Goal: Navigation & Orientation: Find specific page/section

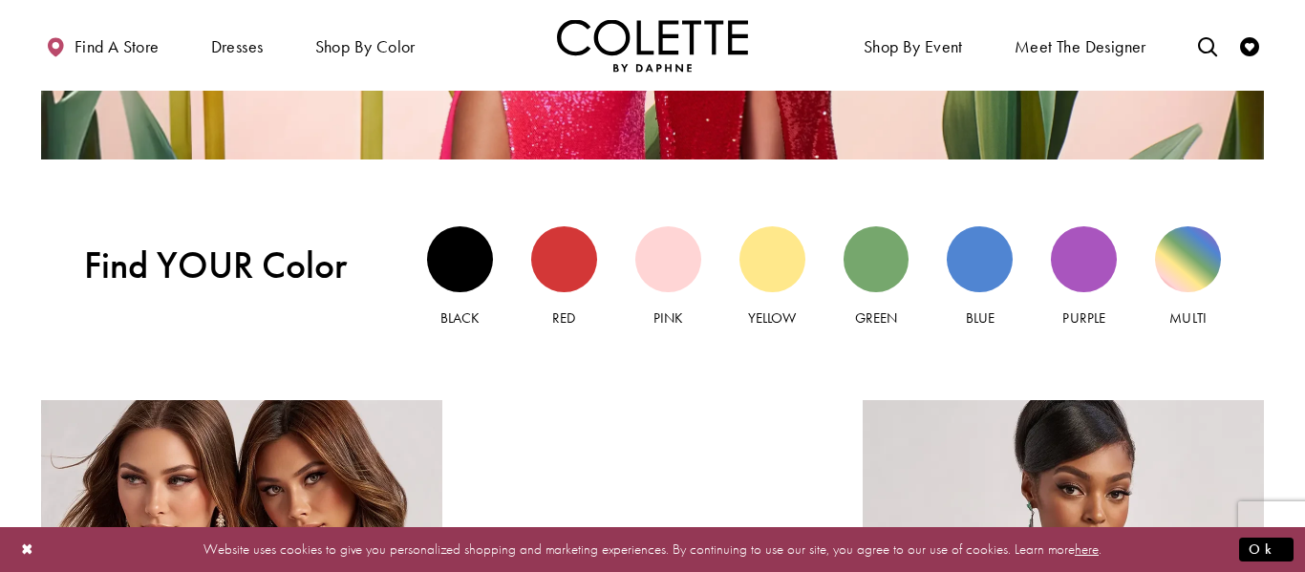
scroll to position [1643, 0]
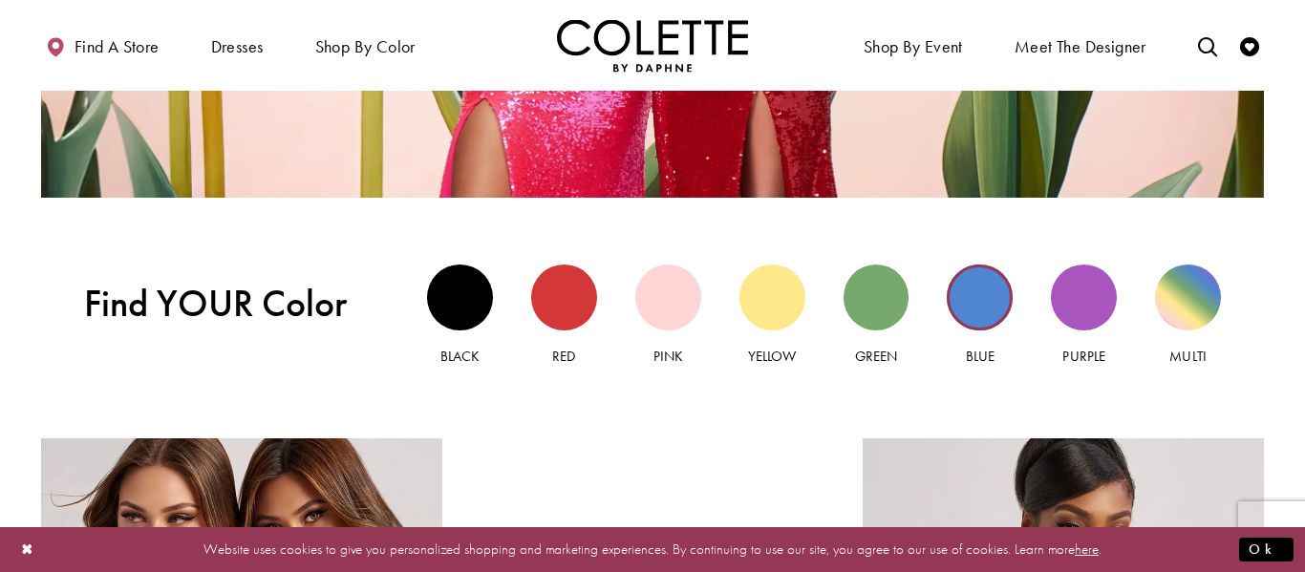
click at [971, 308] on div "Blue view" at bounding box center [980, 298] width 66 height 66
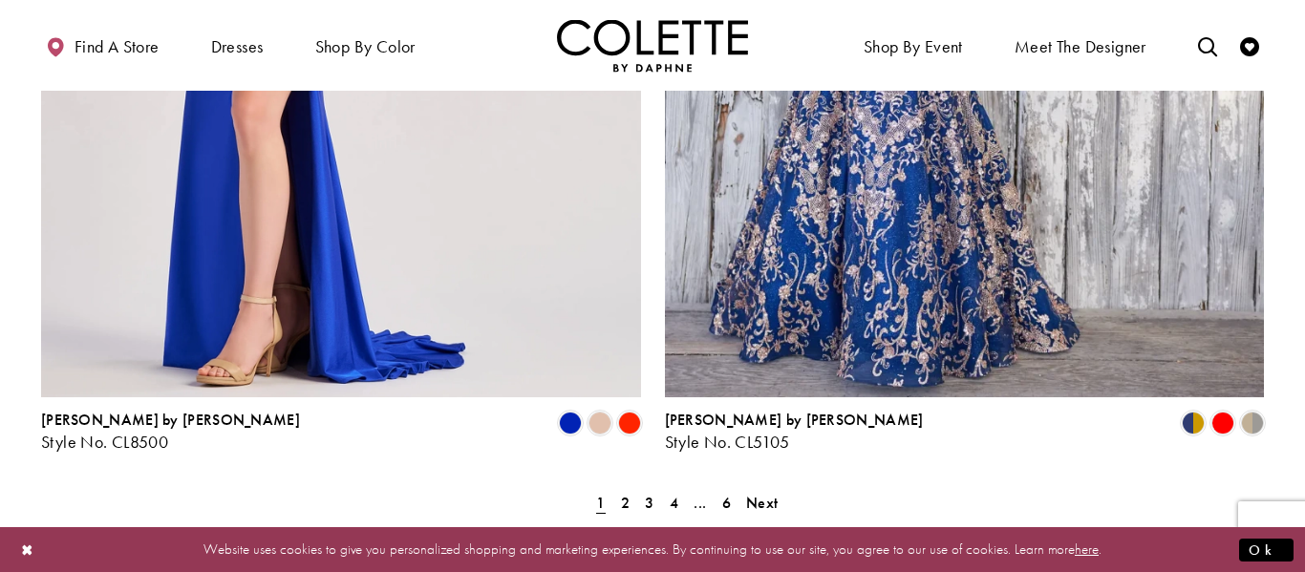
scroll to position [3515, 0]
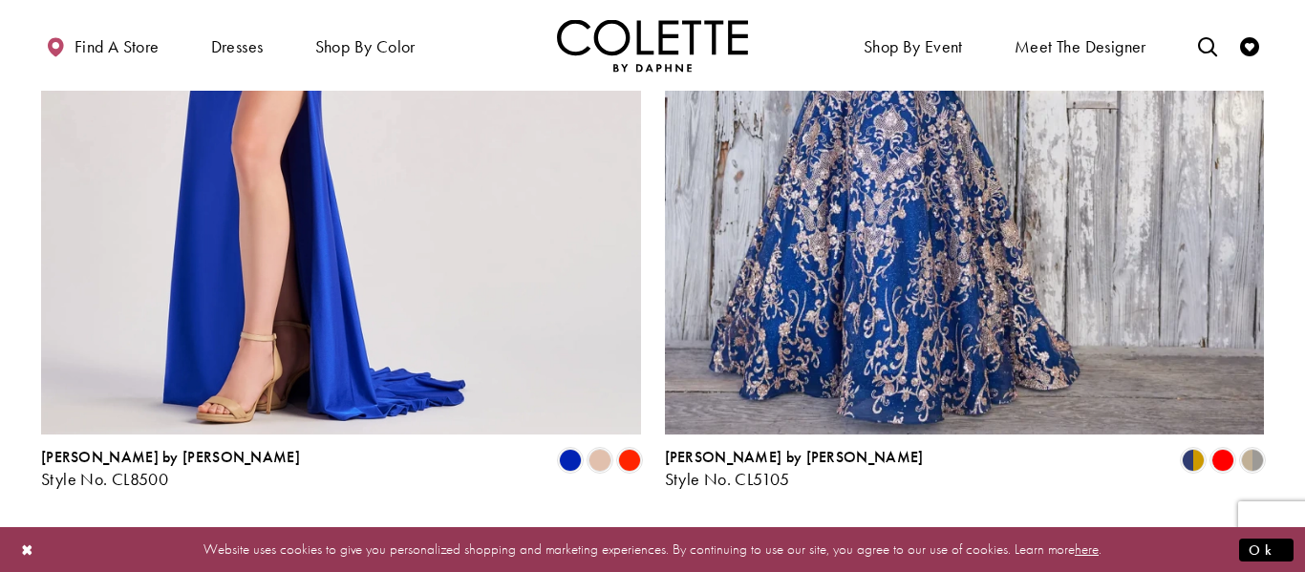
click at [670, 530] on span "4" at bounding box center [674, 540] width 9 height 20
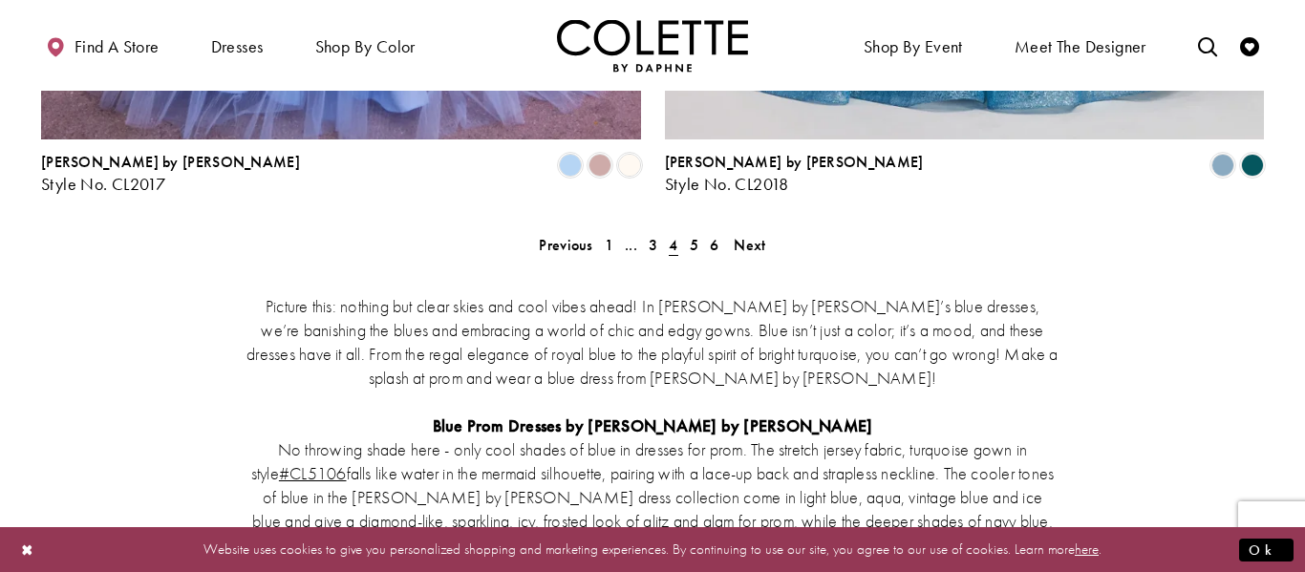
scroll to position [3962, 0]
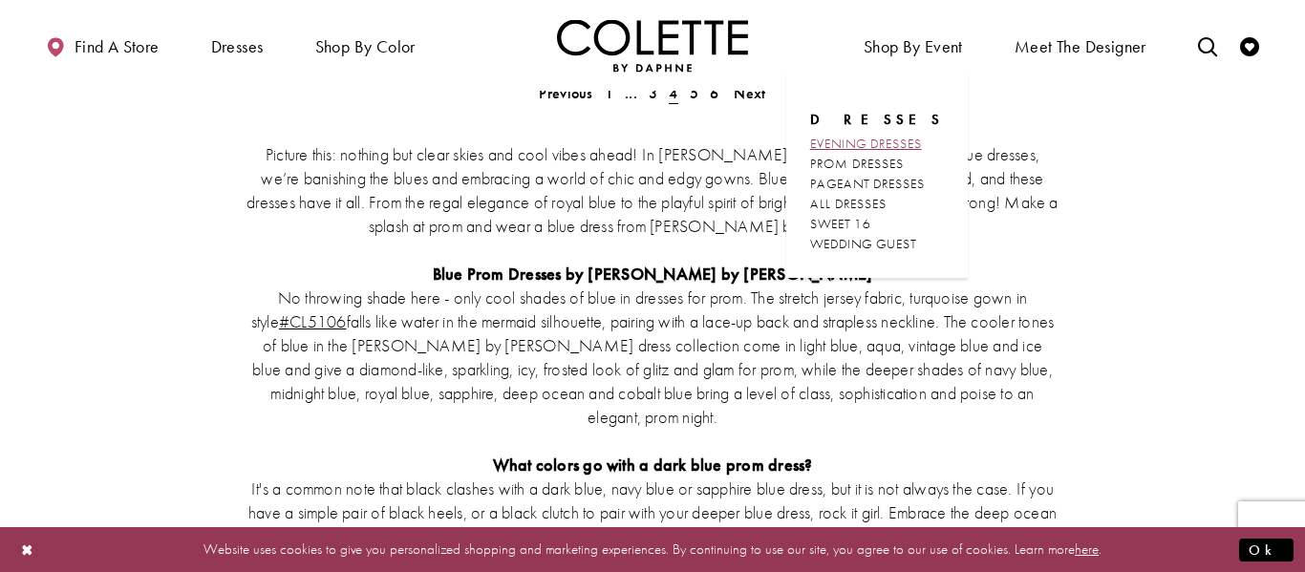
click at [873, 146] on span "EVENING DRESSES" at bounding box center [866, 143] width 112 height 17
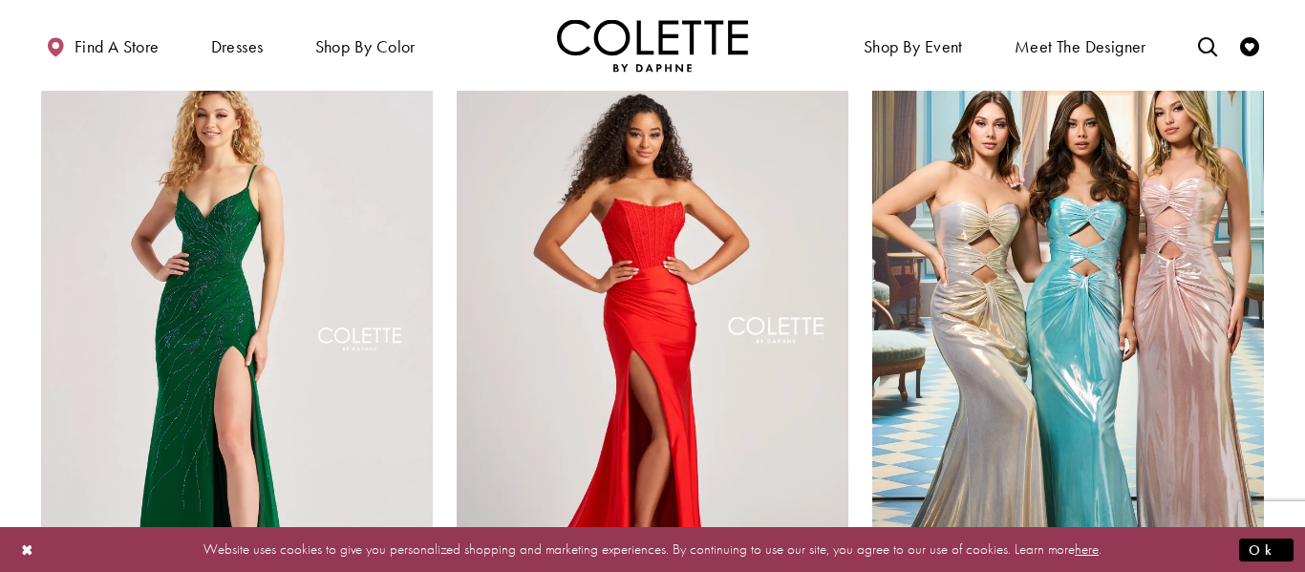
scroll to position [802, 0]
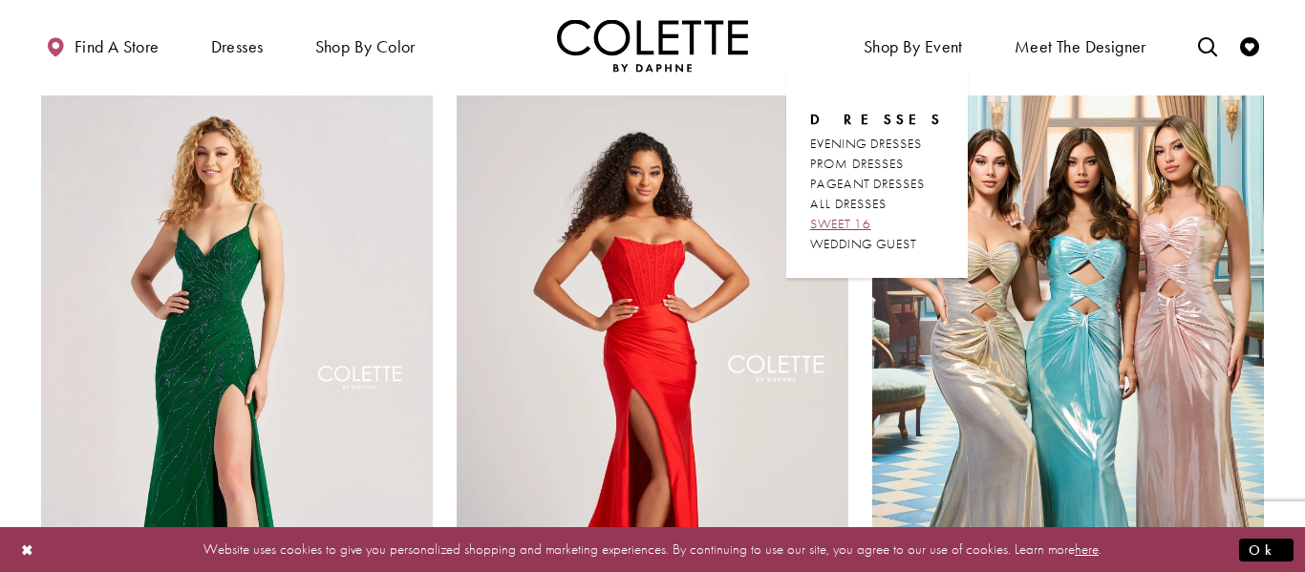
click at [843, 222] on span "SWEET 16" at bounding box center [840, 223] width 61 height 17
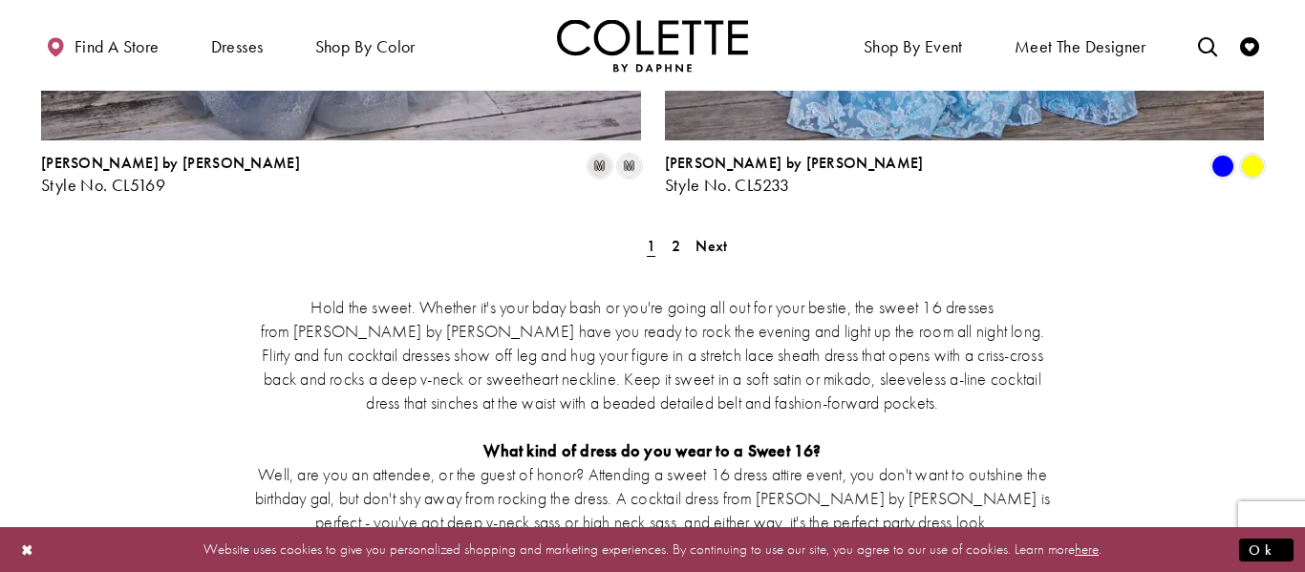
scroll to position [3744, 0]
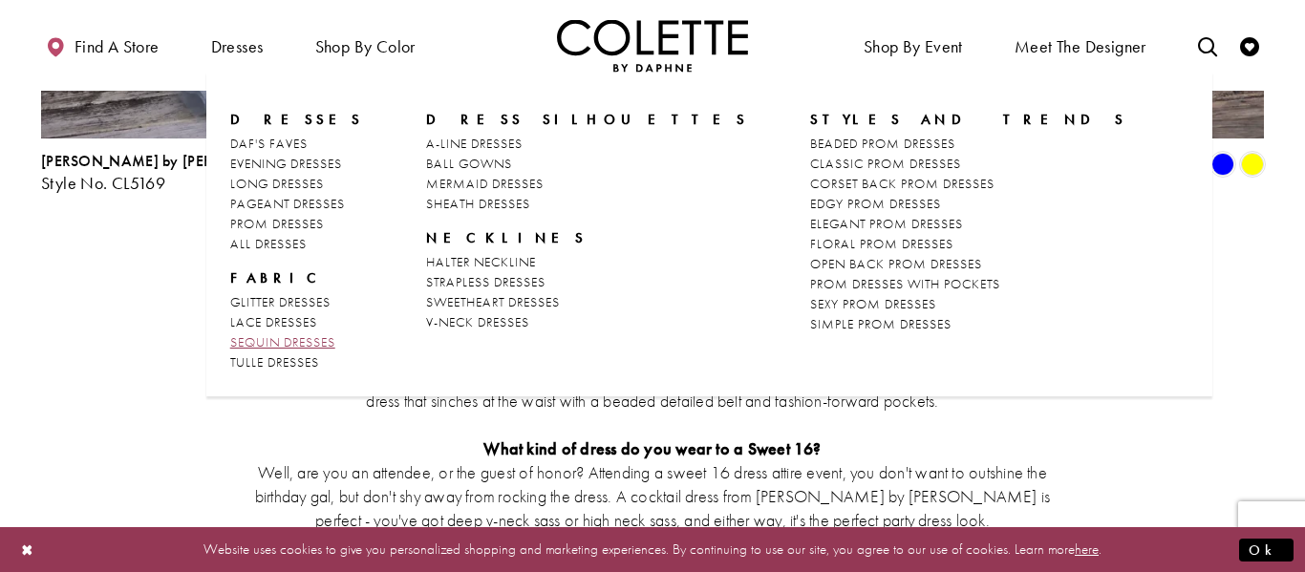
click at [329, 342] on span "SEQUIN DRESSES" at bounding box center [282, 341] width 105 height 17
